Goal: Browse casually: Explore the website without a specific task or goal

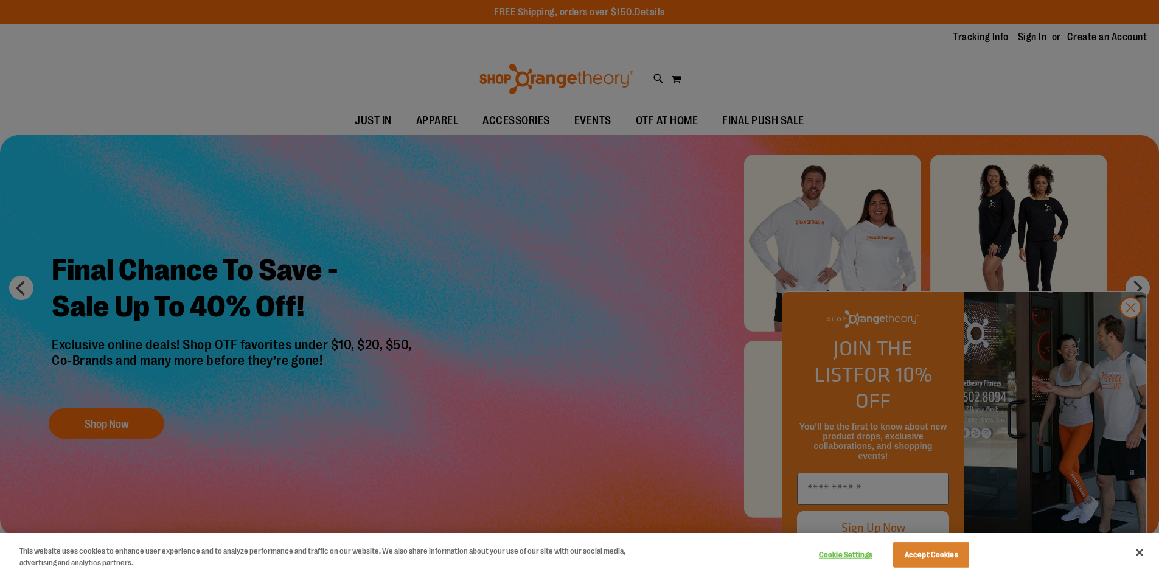
click at [950, 256] on div at bounding box center [579, 287] width 1159 height 575
click at [930, 555] on button "Accept Cookies" at bounding box center [931, 555] width 76 height 26
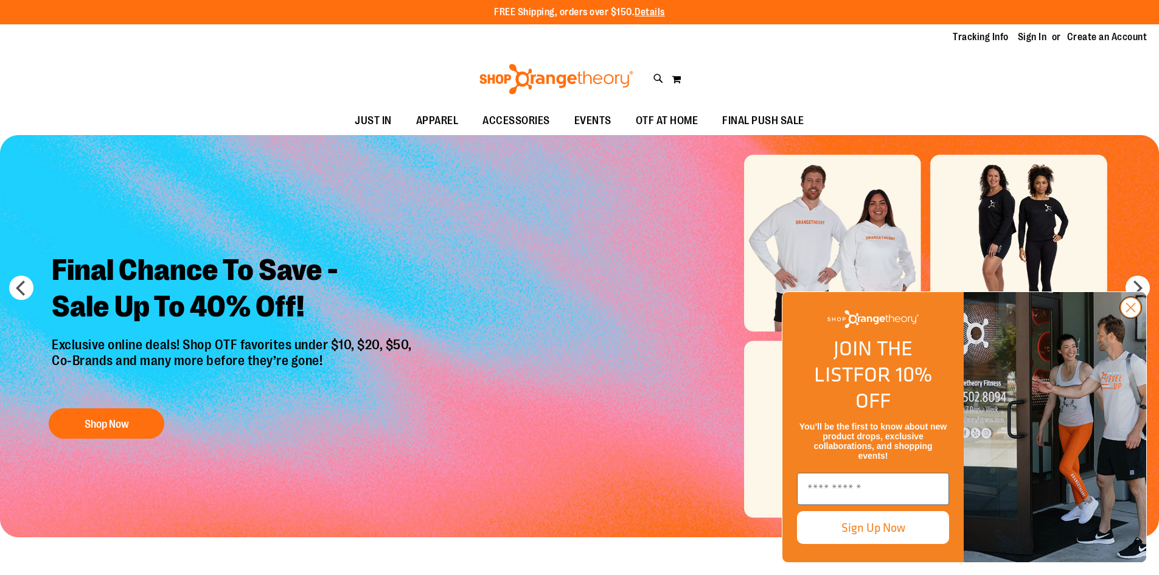
click at [1133, 318] on circle "Close dialog" at bounding box center [1131, 307] width 20 height 20
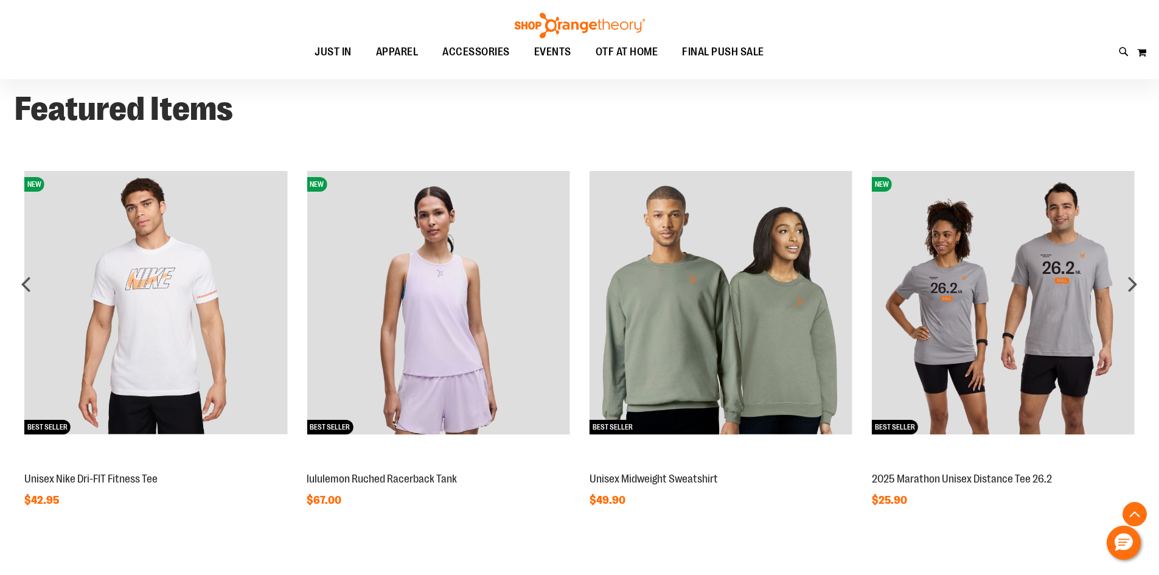
scroll to position [1034, 0]
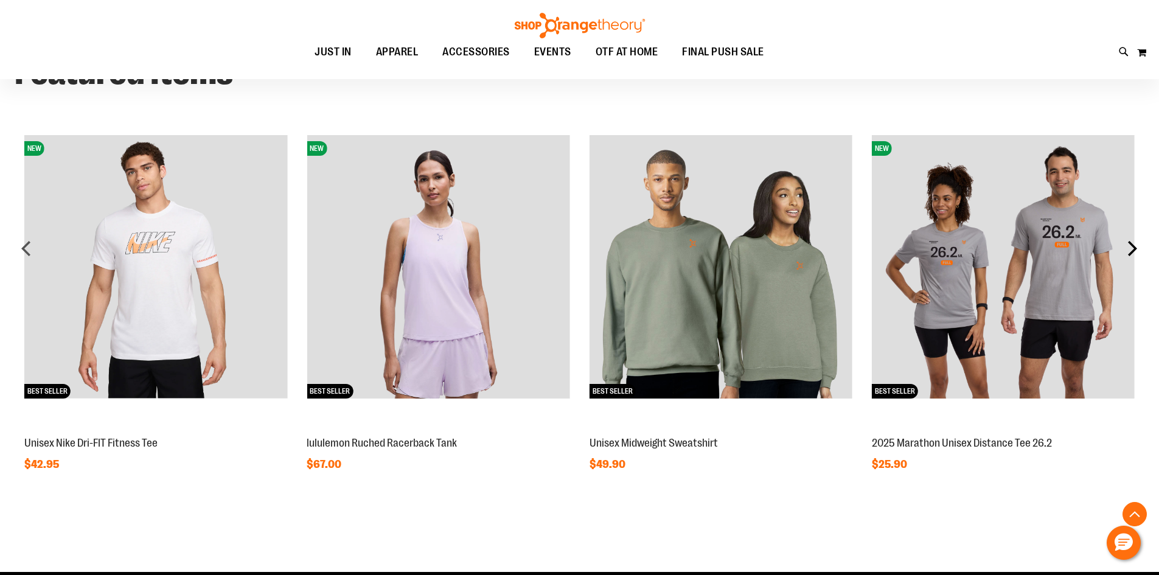
click at [1134, 249] on div "next" at bounding box center [1132, 248] width 24 height 24
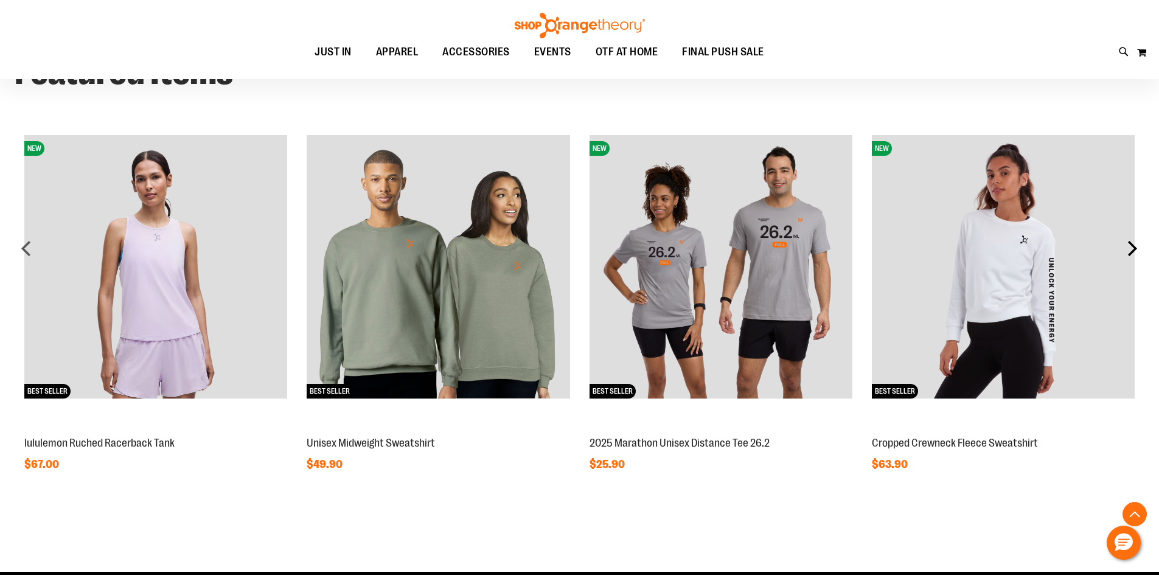
click at [1132, 247] on div "next" at bounding box center [1132, 248] width 24 height 24
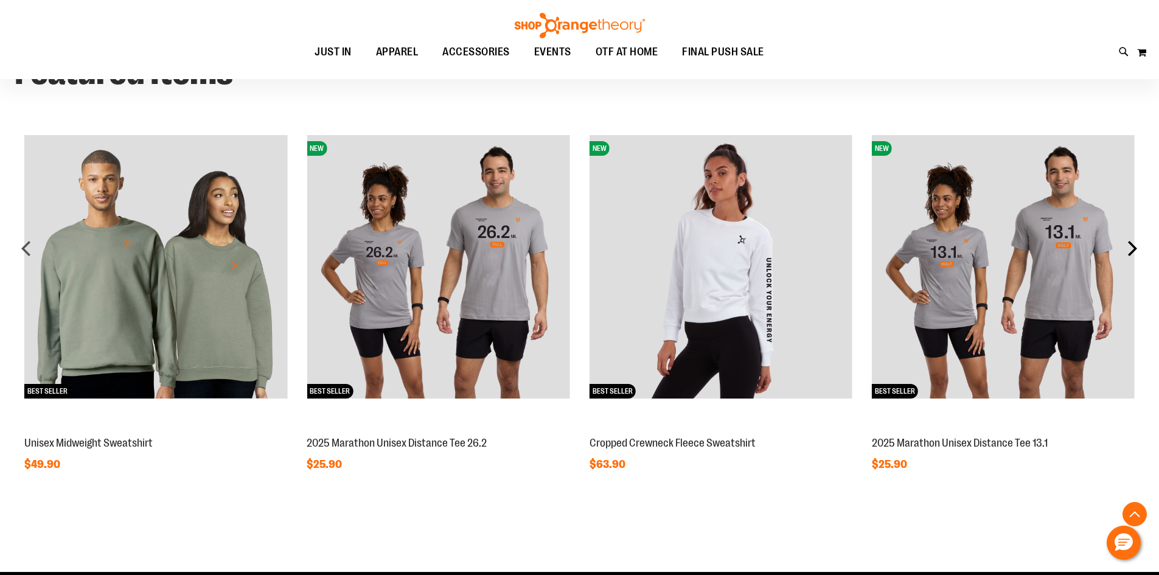
click at [1132, 247] on div "next" at bounding box center [1132, 248] width 24 height 24
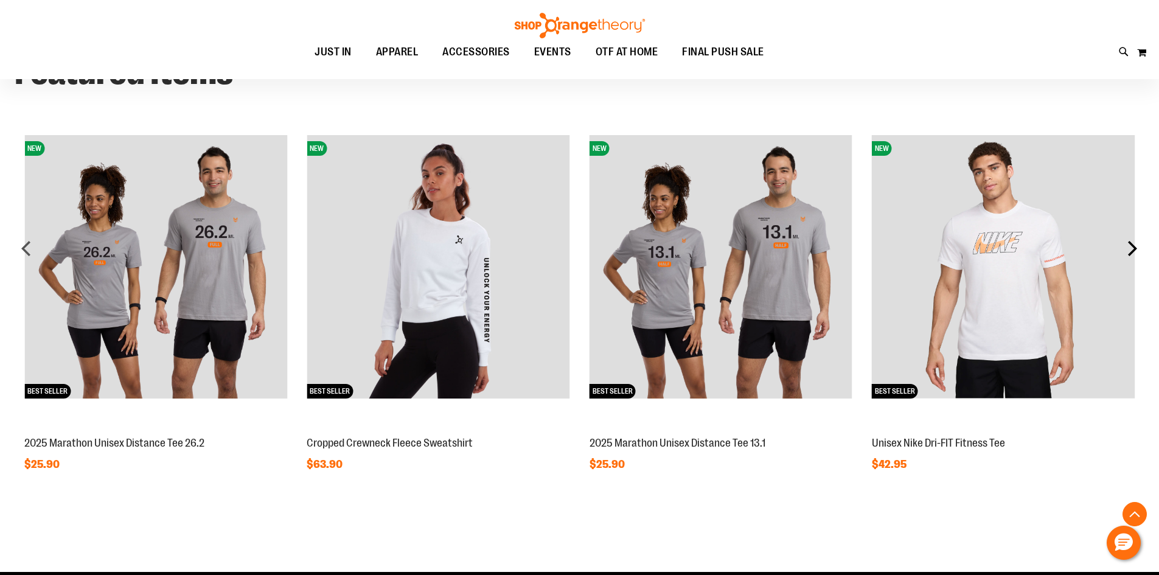
click at [1132, 247] on div "next" at bounding box center [1132, 248] width 24 height 24
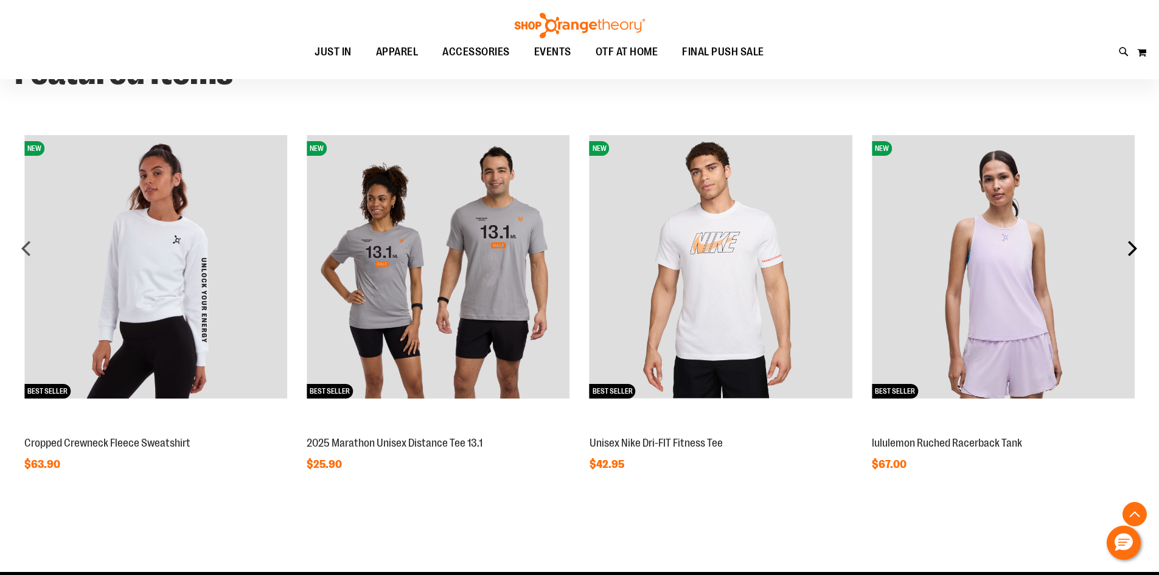
click at [1133, 244] on div "next" at bounding box center [1132, 248] width 24 height 24
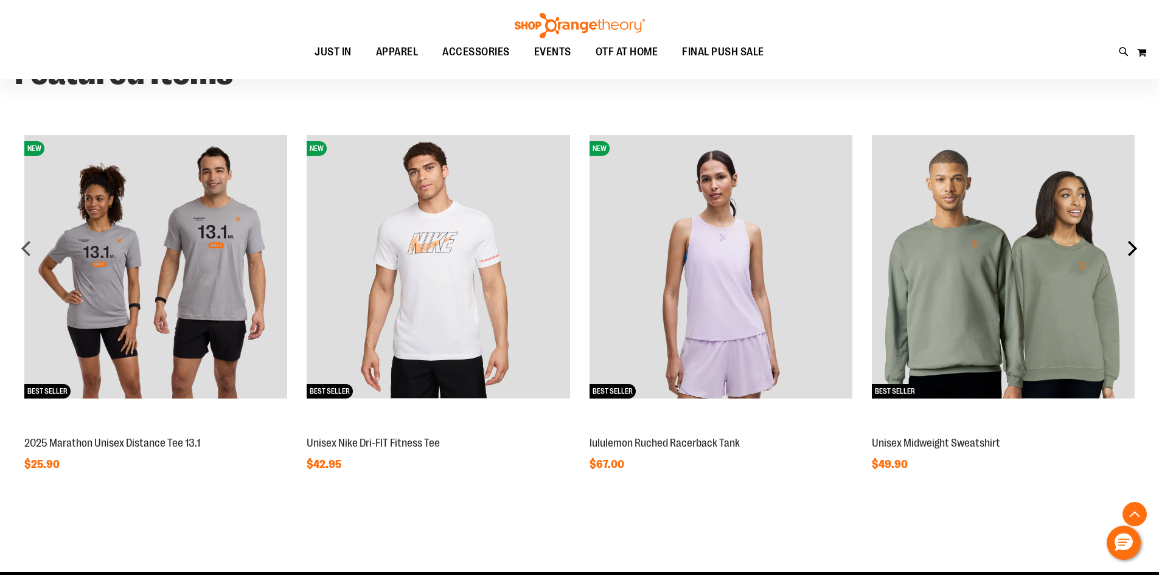
click at [1133, 244] on div "next" at bounding box center [1132, 248] width 24 height 24
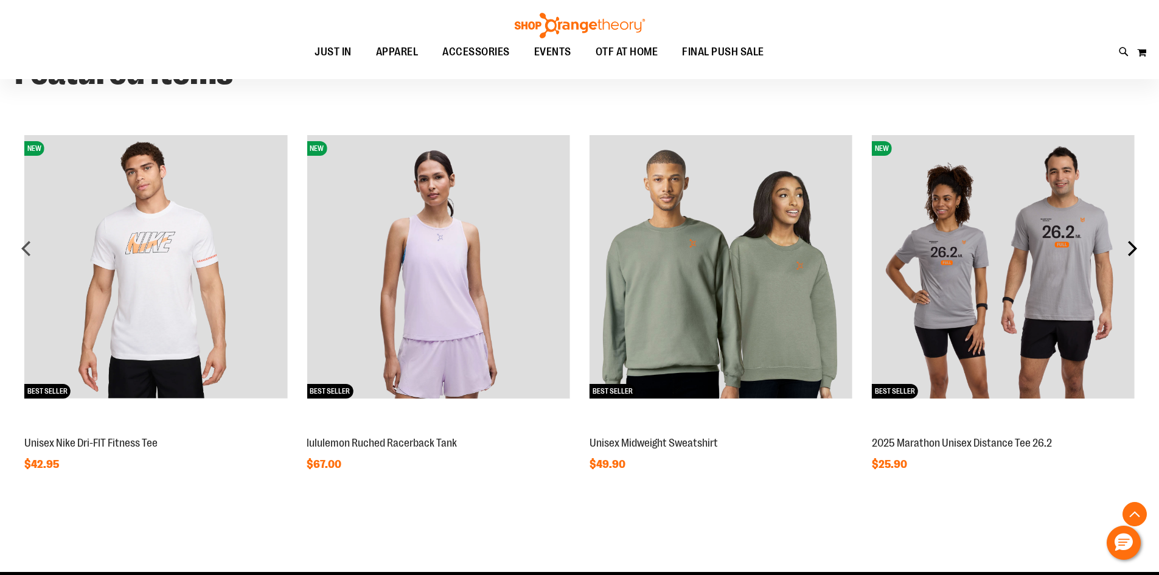
click at [1135, 243] on div "next" at bounding box center [1132, 248] width 24 height 24
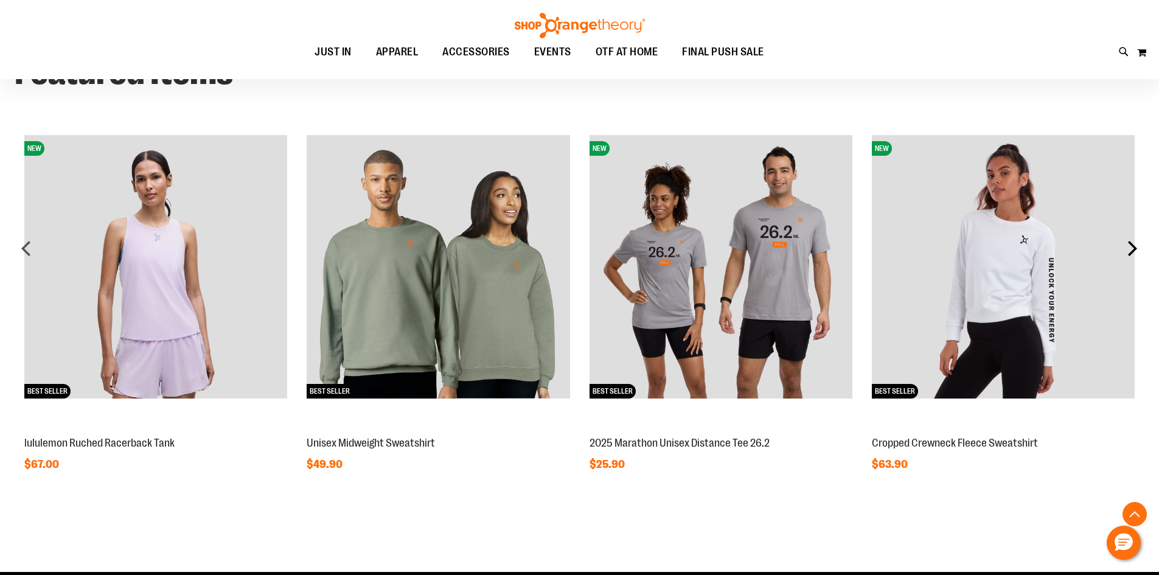
click at [1135, 242] on div "next" at bounding box center [1132, 248] width 24 height 24
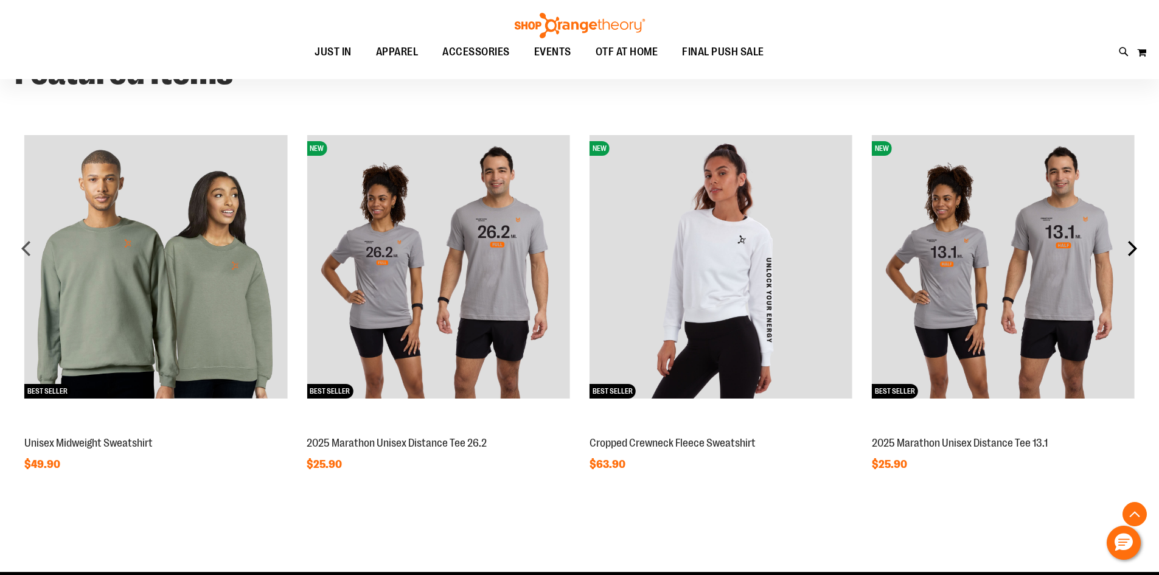
click at [1135, 242] on div "next" at bounding box center [1132, 248] width 24 height 24
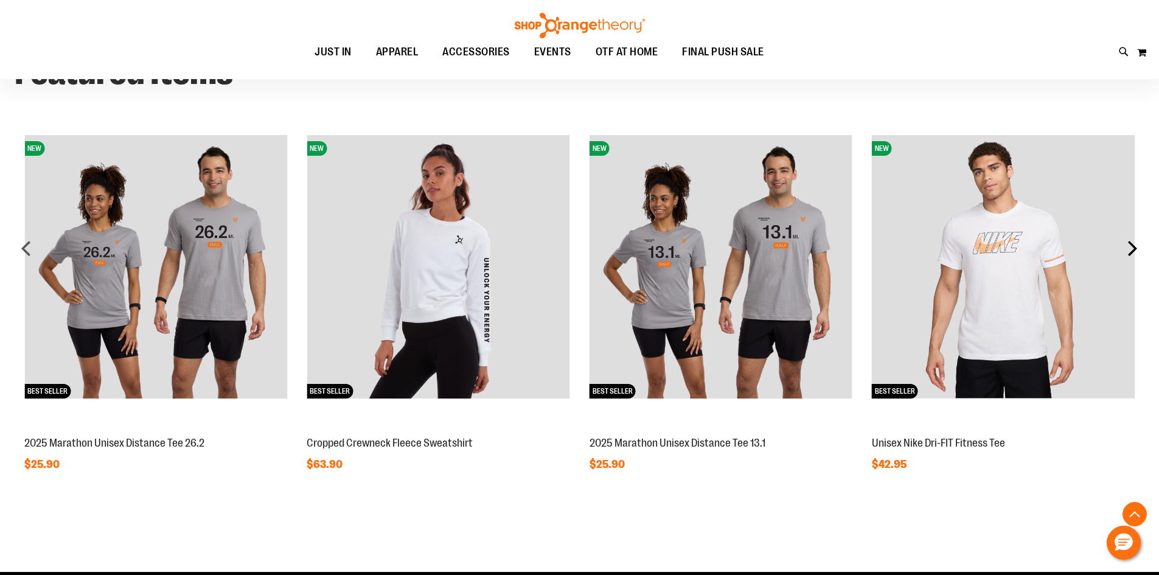
click at [1135, 242] on div "next" at bounding box center [1132, 248] width 24 height 24
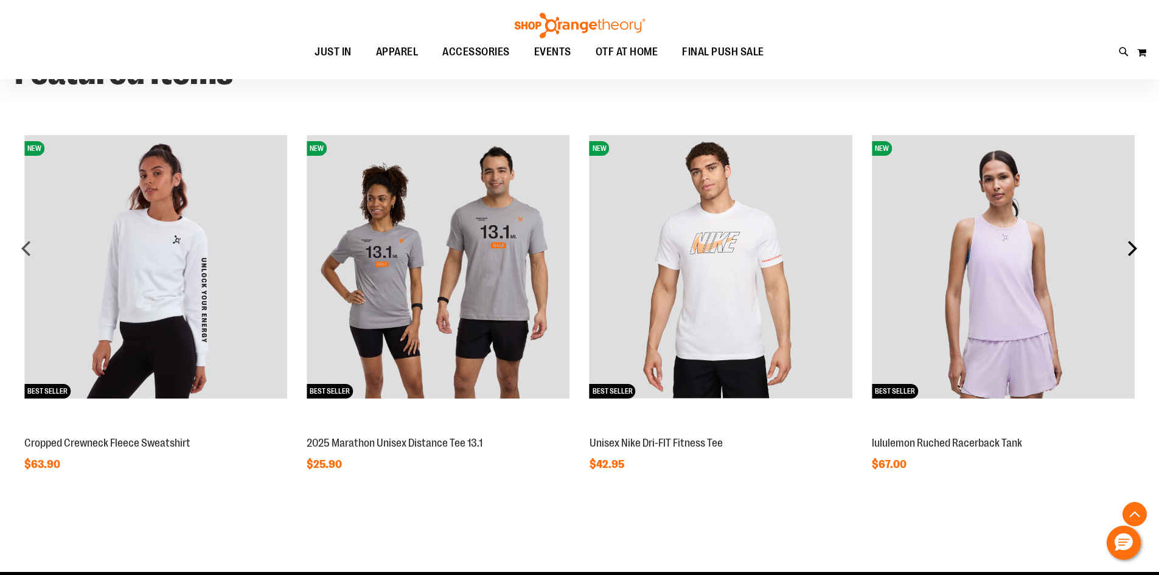
click at [1135, 242] on div "next" at bounding box center [1132, 248] width 24 height 24
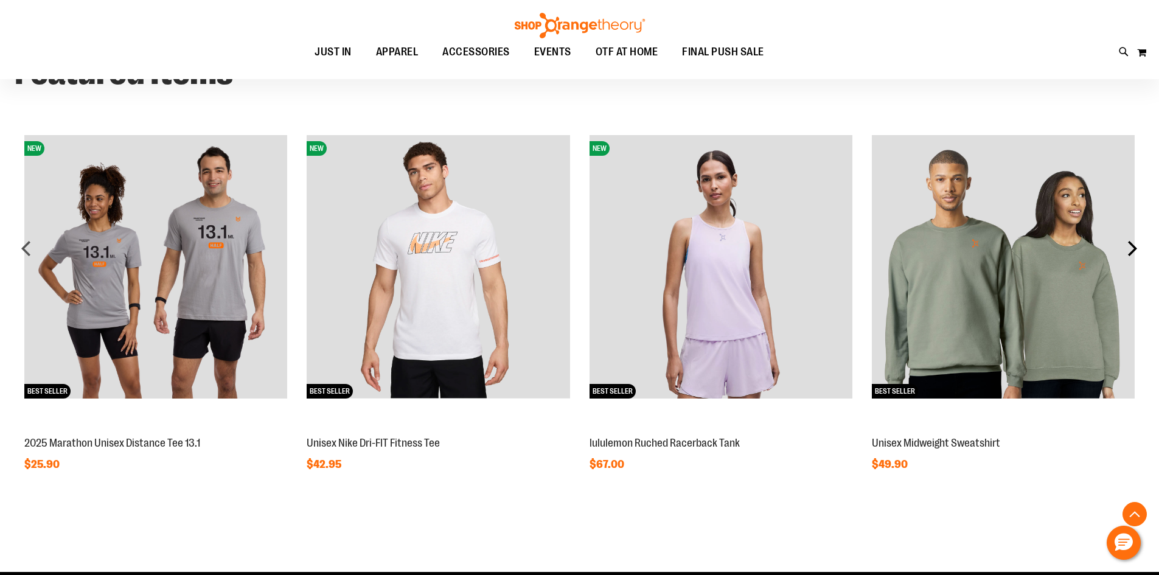
click at [1135, 242] on div "next" at bounding box center [1132, 248] width 24 height 24
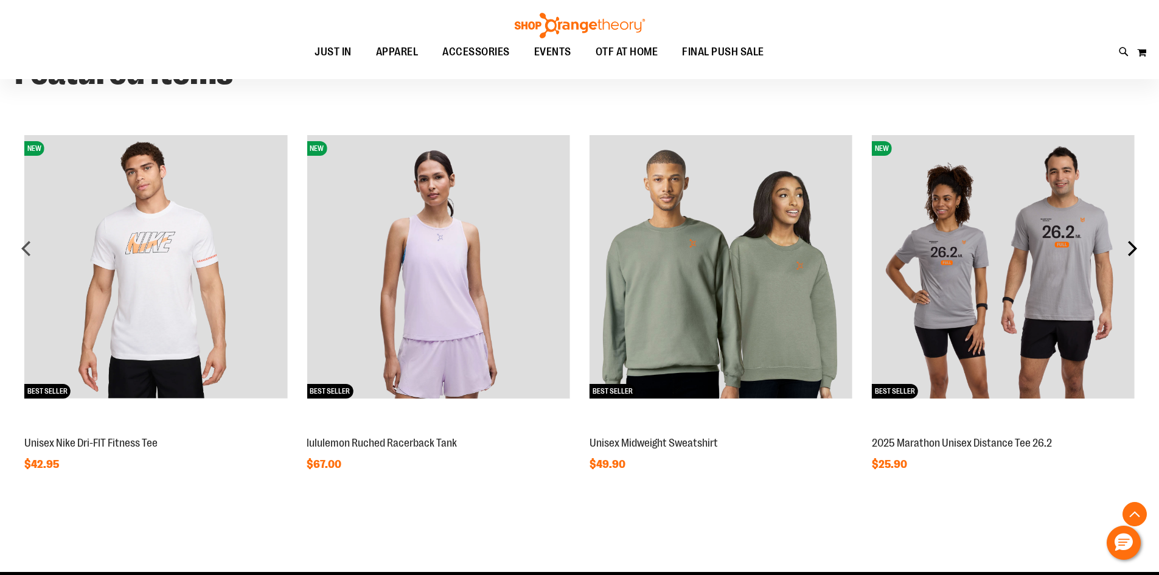
click at [1135, 243] on div "next" at bounding box center [1132, 248] width 24 height 24
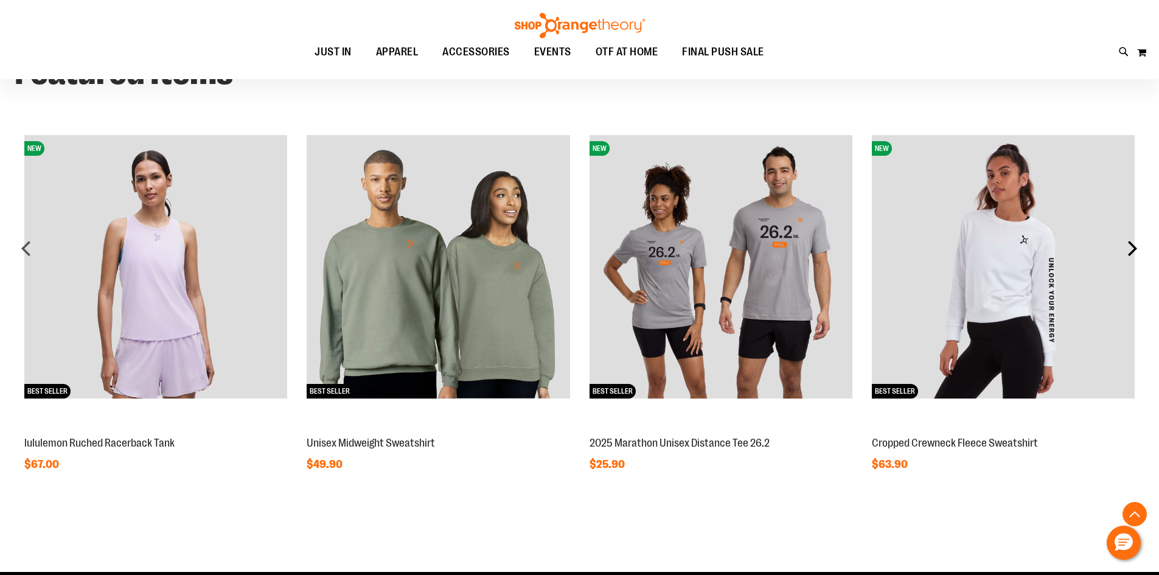
click at [1135, 243] on div "next" at bounding box center [1132, 248] width 24 height 24
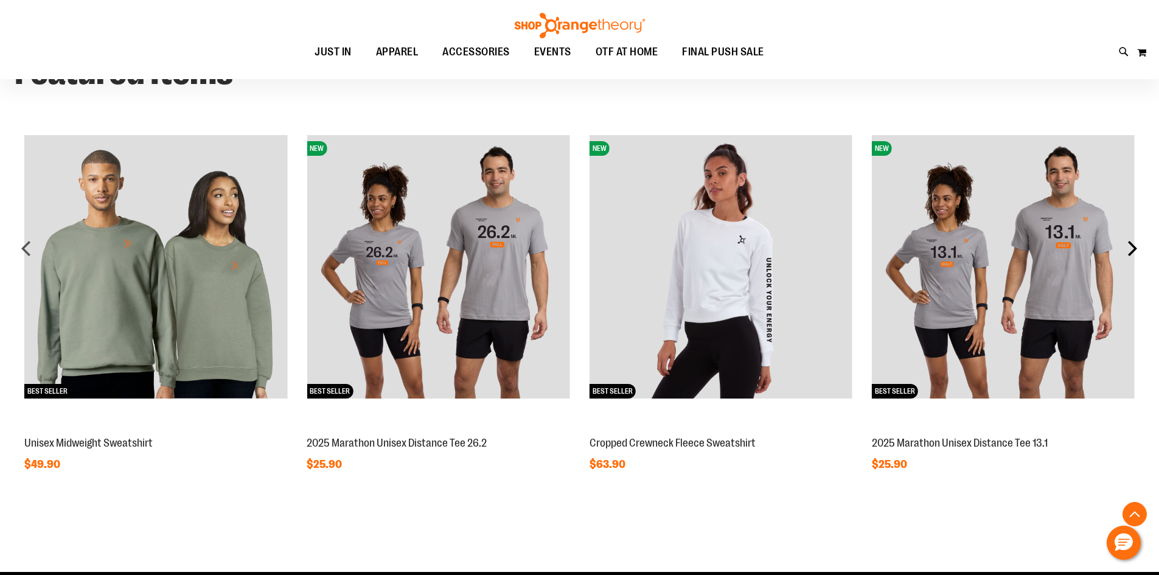
click at [1133, 242] on div "next" at bounding box center [1132, 248] width 24 height 24
